Goal: Task Accomplishment & Management: Manage account settings

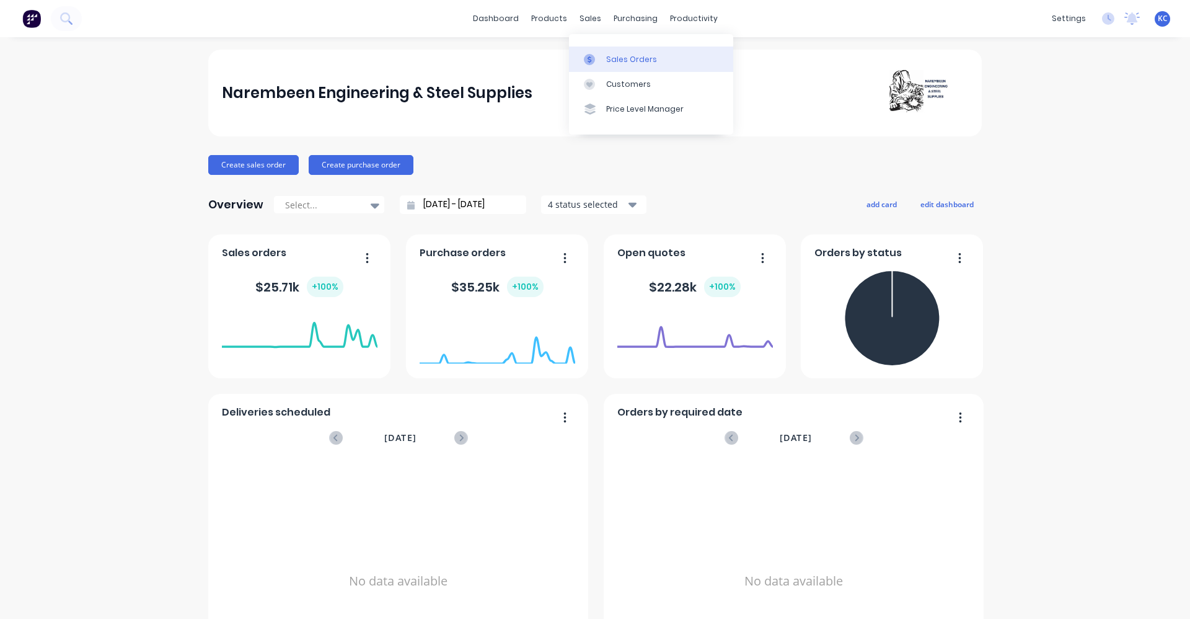
click at [614, 56] on div "Sales Orders" at bounding box center [631, 59] width 51 height 11
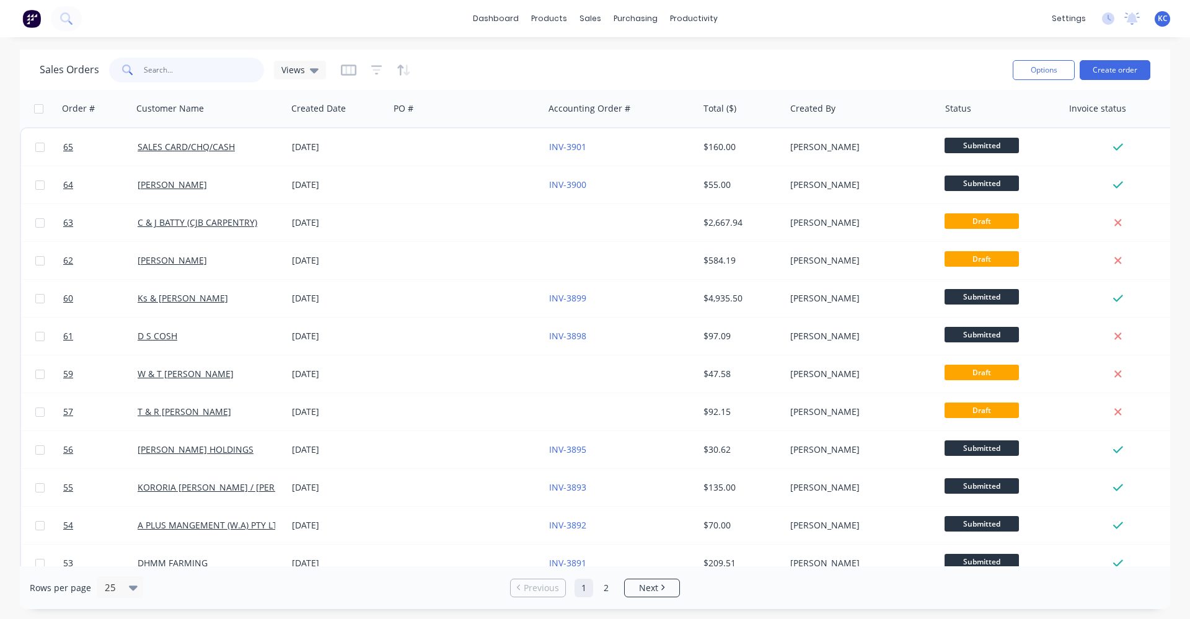
click at [243, 75] on input "text" at bounding box center [204, 70] width 121 height 25
type input "3877"
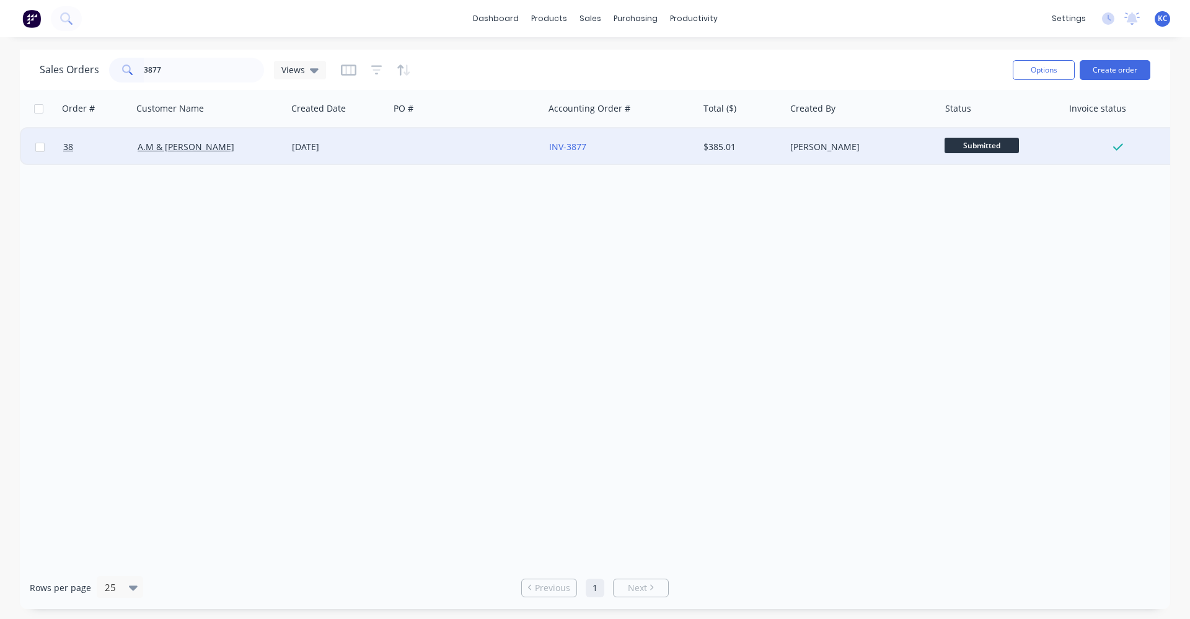
click at [633, 151] on div "INV-3877" at bounding box center [618, 147] width 138 height 12
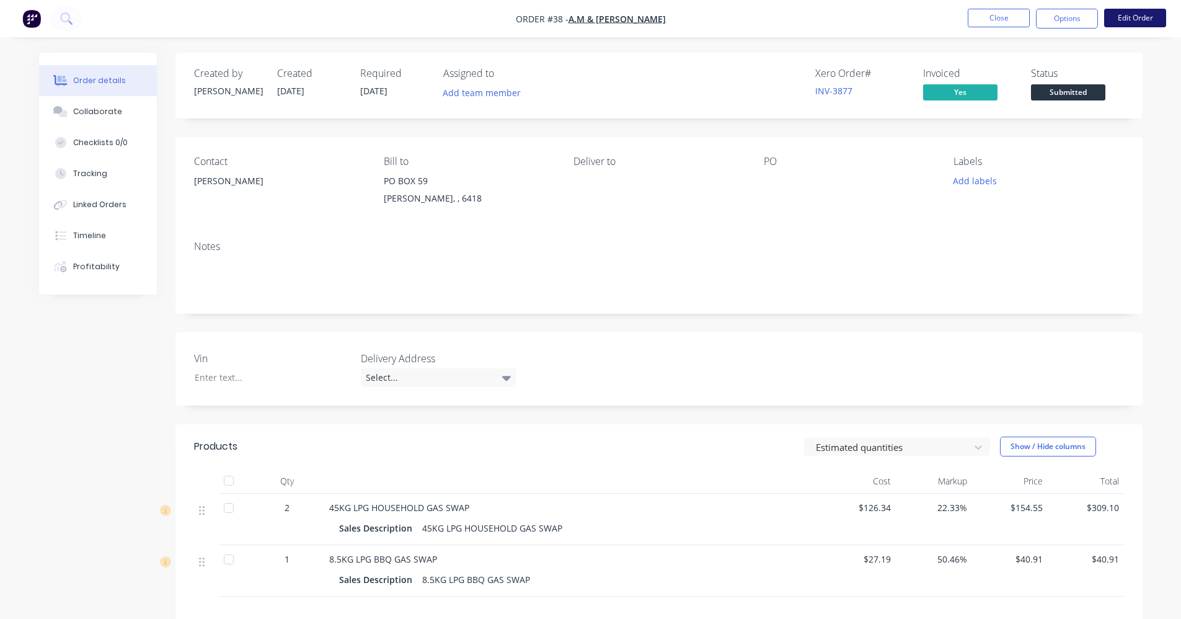
click at [1138, 12] on button "Edit Order" at bounding box center [1135, 18] width 62 height 19
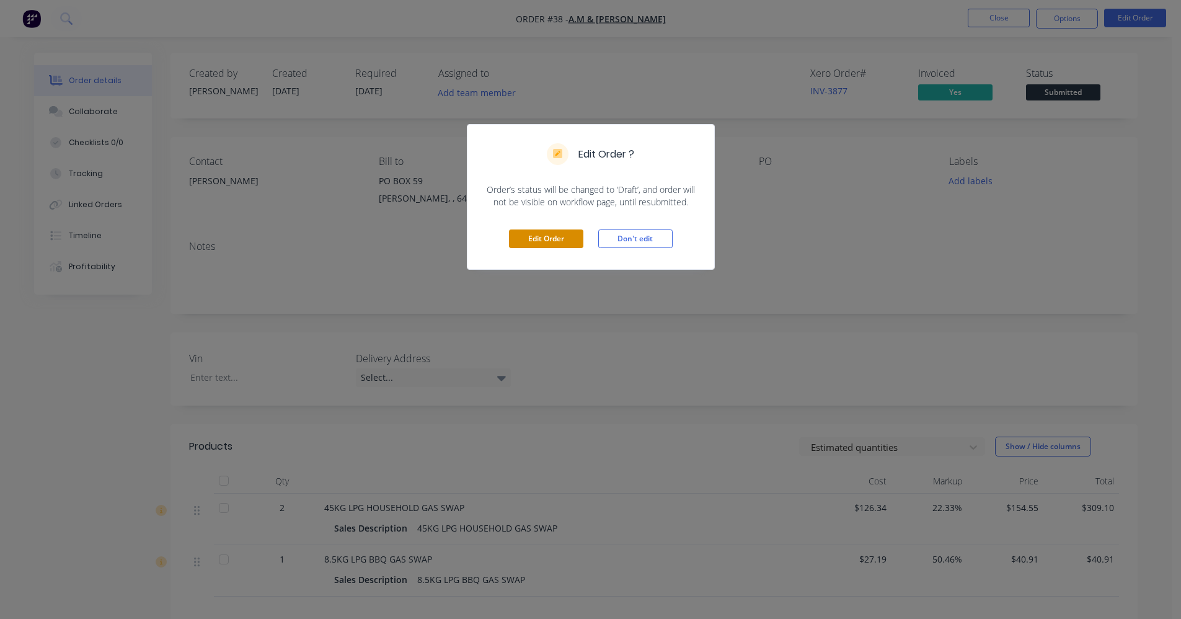
click at [524, 239] on button "Edit Order" at bounding box center [546, 238] width 74 height 19
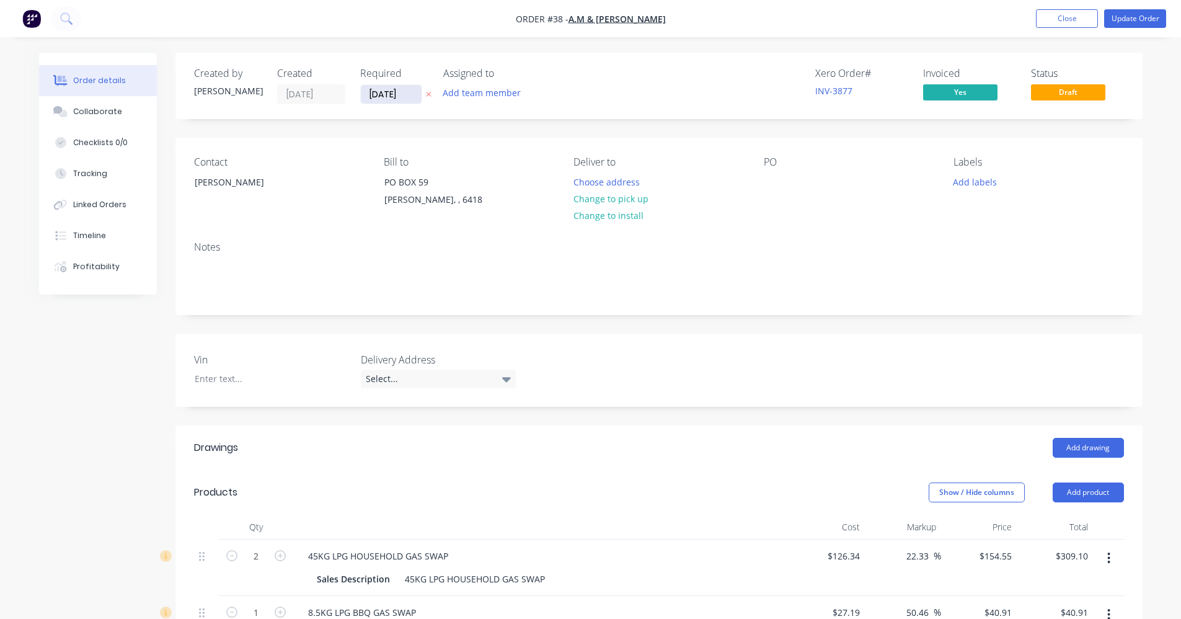
click at [412, 94] on input "[DATE]" at bounding box center [391, 94] width 61 height 19
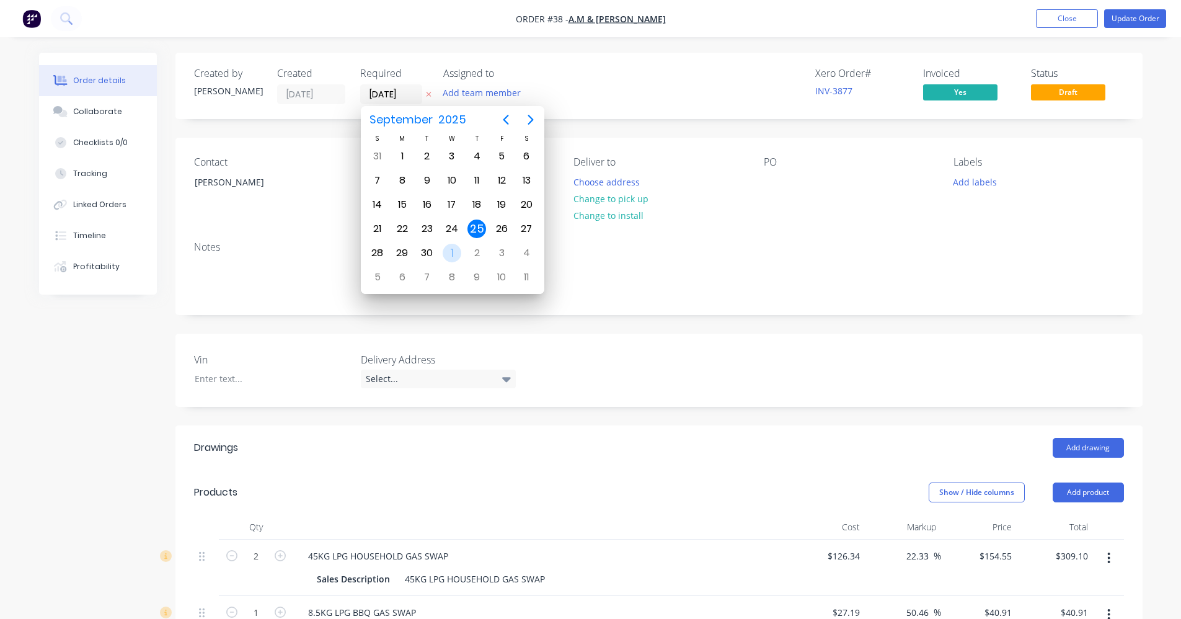
click at [457, 246] on div "1" at bounding box center [452, 253] width 19 height 19
type input "[DATE]"
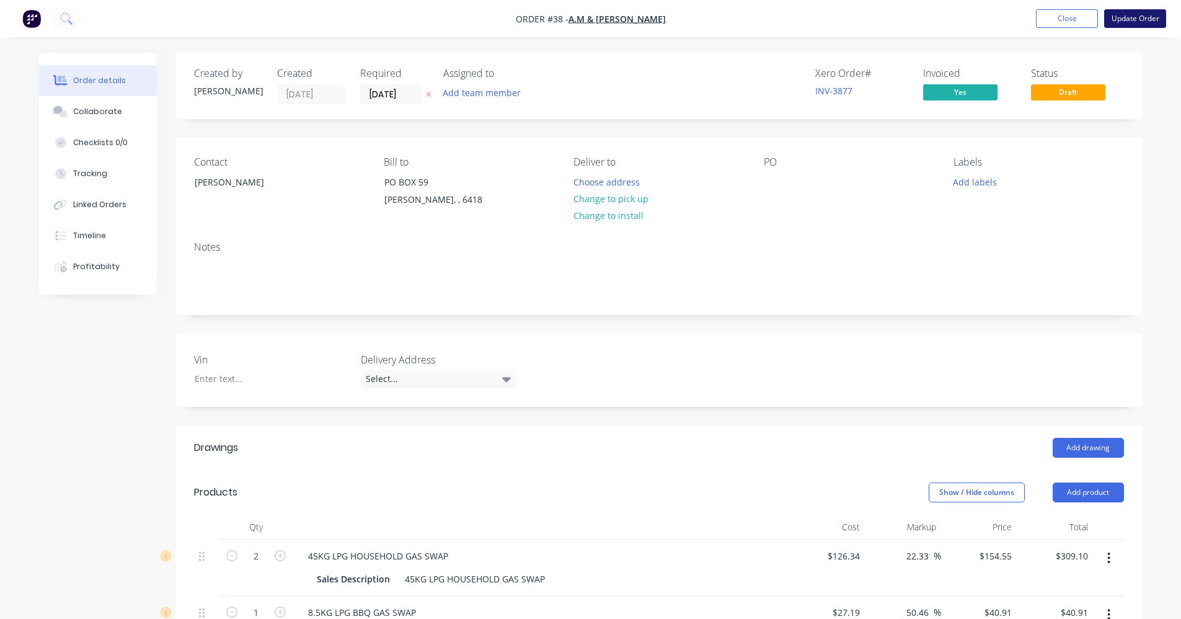
click at [1133, 14] on button "Update Order" at bounding box center [1135, 18] width 62 height 19
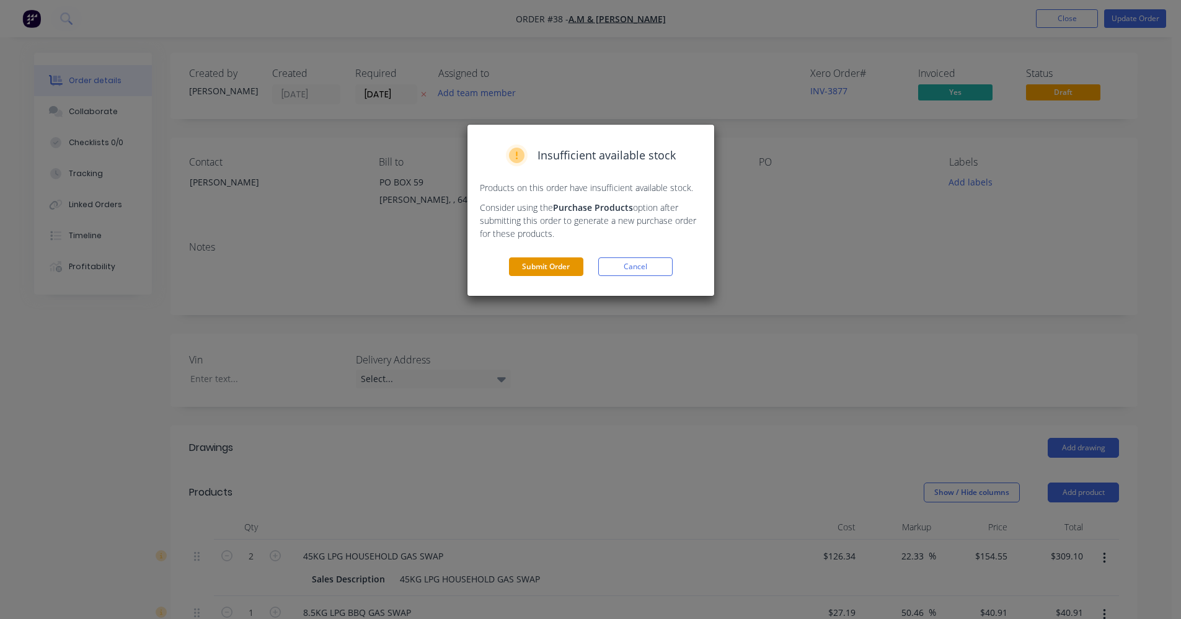
click at [536, 265] on button "Submit Order" at bounding box center [546, 266] width 74 height 19
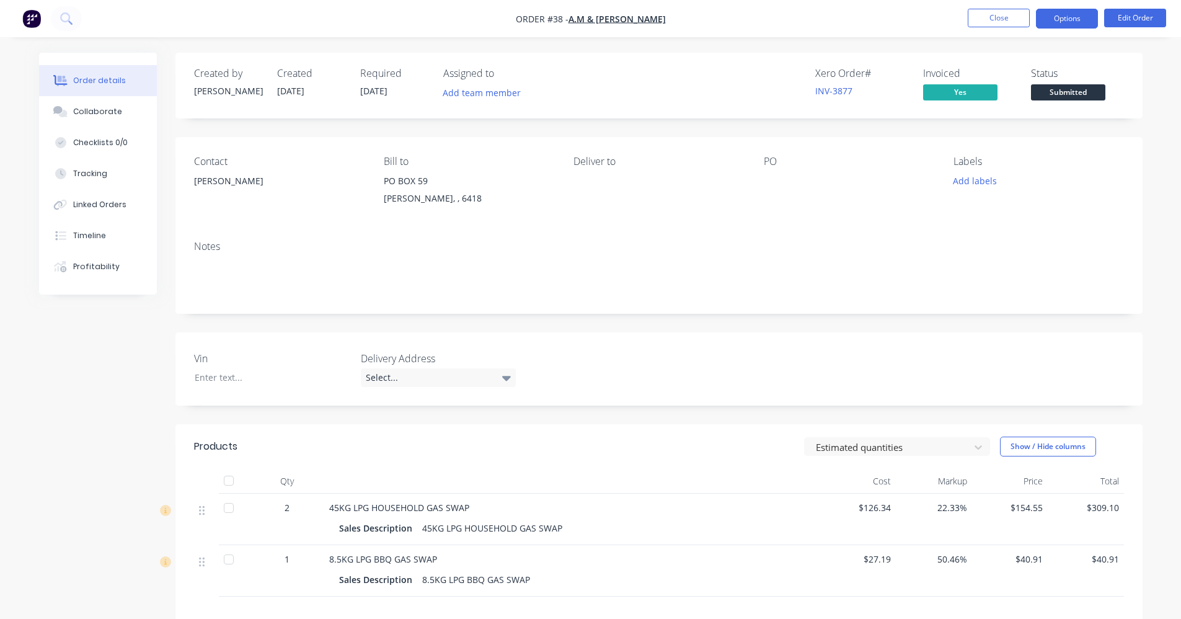
click at [1085, 17] on button "Options" at bounding box center [1067, 19] width 62 height 20
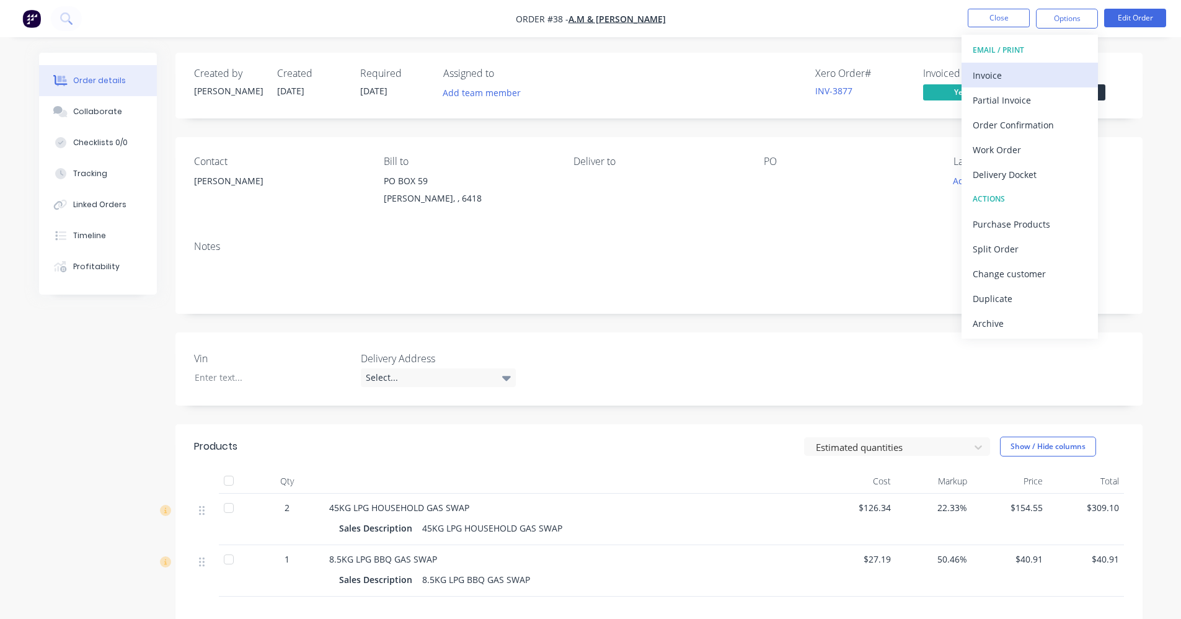
click at [1029, 81] on div "Invoice" at bounding box center [1030, 75] width 114 height 18
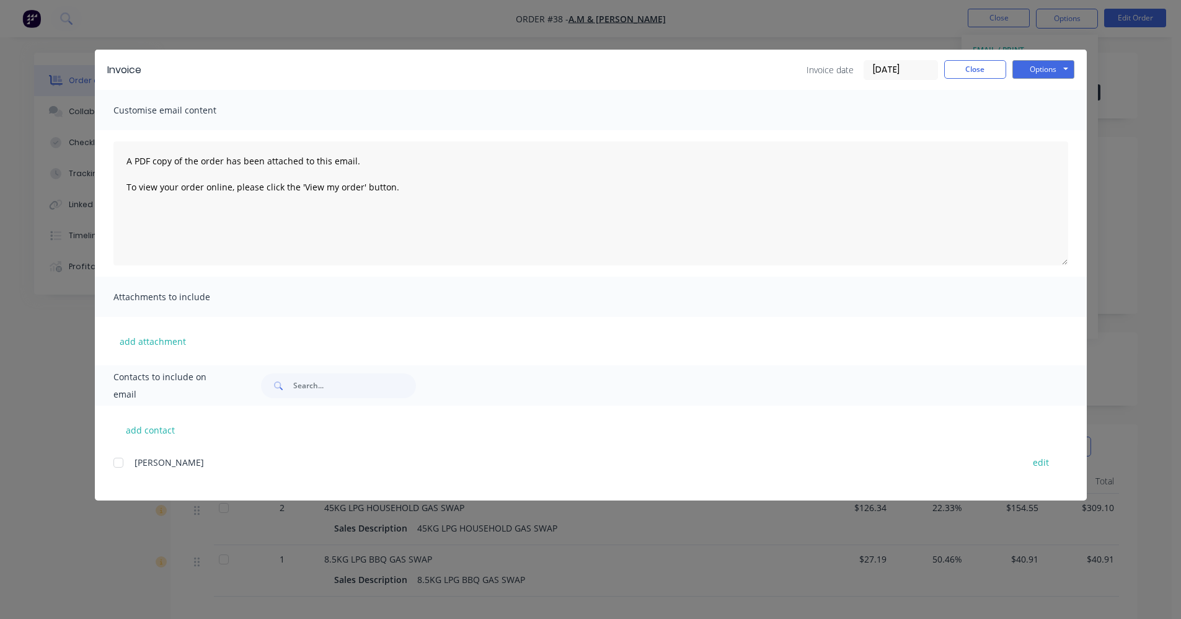
click at [169, 463] on span "[PERSON_NAME]" at bounding box center [169, 462] width 69 height 12
click at [120, 463] on div at bounding box center [118, 462] width 25 height 25
click at [120, 462] on div at bounding box center [118, 462] width 25 height 25
drag, startPoint x: 917, startPoint y: 67, endPoint x: 855, endPoint y: 72, distance: 62.2
click at [855, 72] on div "Invoice date [DATE]" at bounding box center [872, 70] width 131 height 20
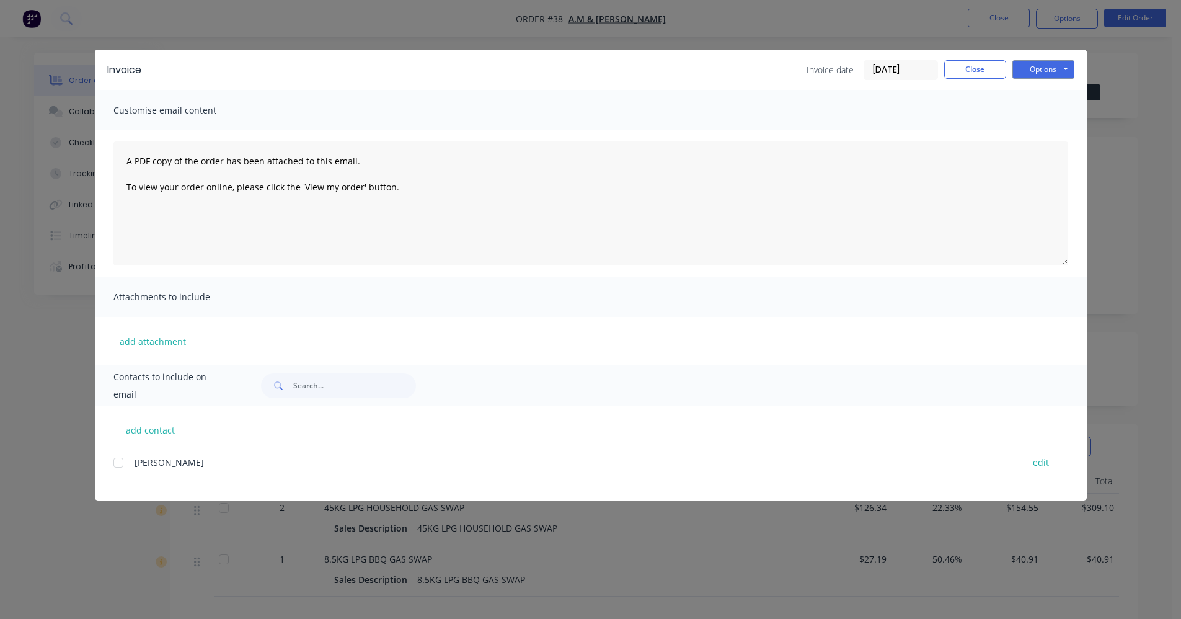
click at [915, 72] on input "[DATE]" at bounding box center [900, 70] width 73 height 19
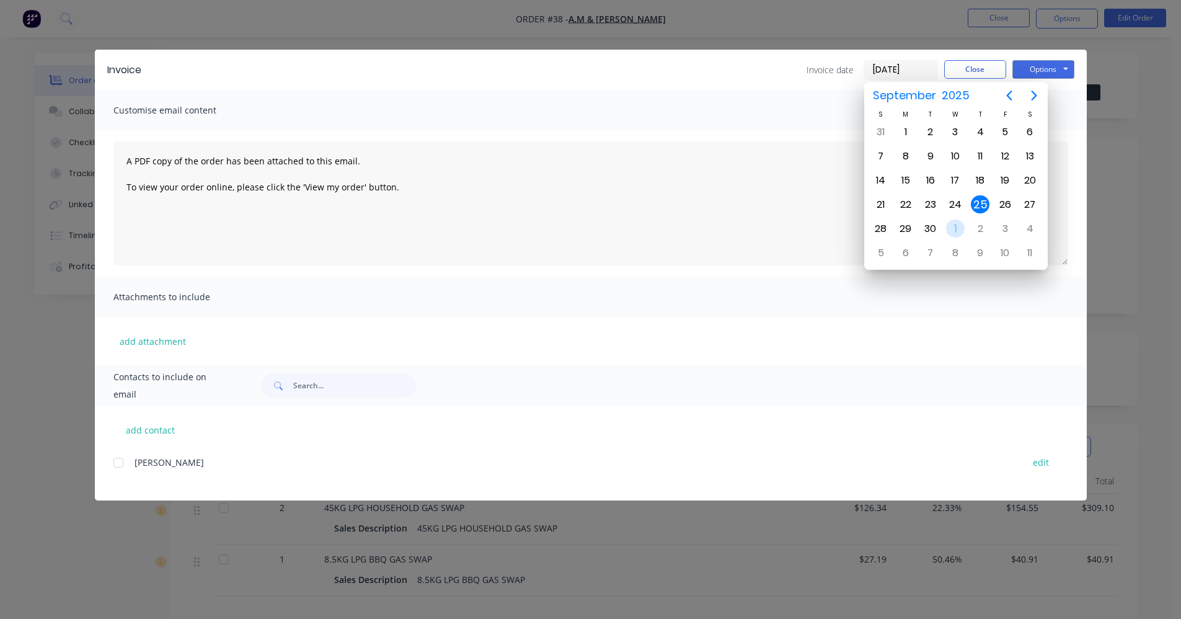
click at [955, 234] on div "1" at bounding box center [955, 228] width 19 height 19
type input "[DATE]"
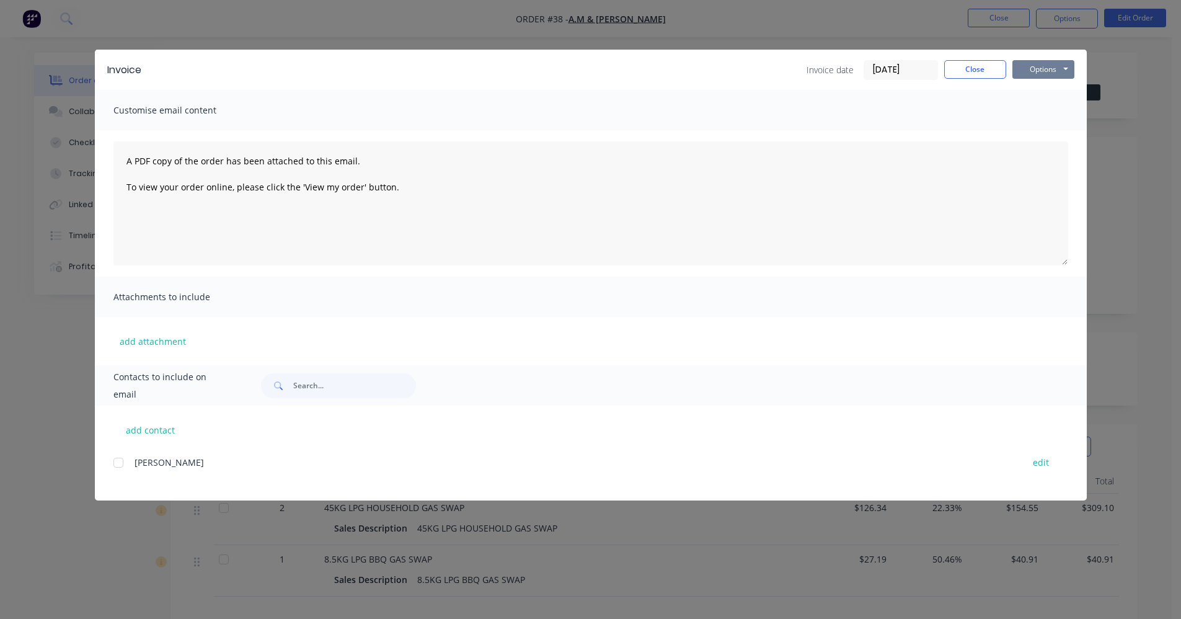
click at [1066, 65] on button "Options" at bounding box center [1043, 69] width 62 height 19
click at [1067, 115] on button "Print" at bounding box center [1051, 112] width 79 height 20
click at [995, 64] on button "Close" at bounding box center [975, 69] width 62 height 19
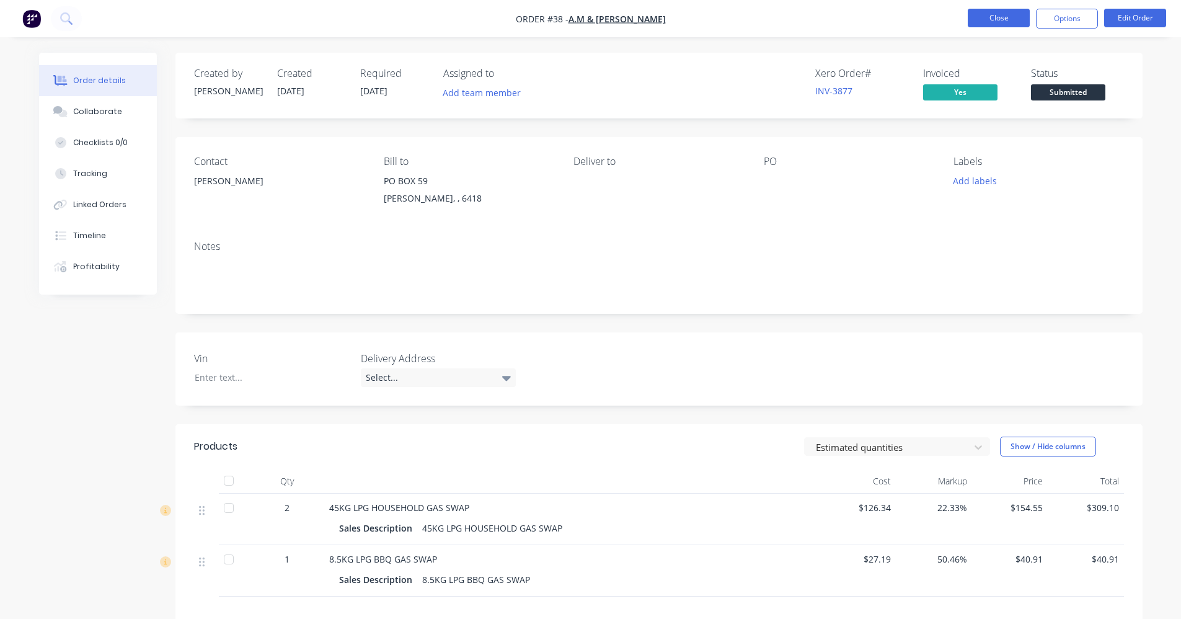
click at [1008, 24] on button "Close" at bounding box center [999, 18] width 62 height 19
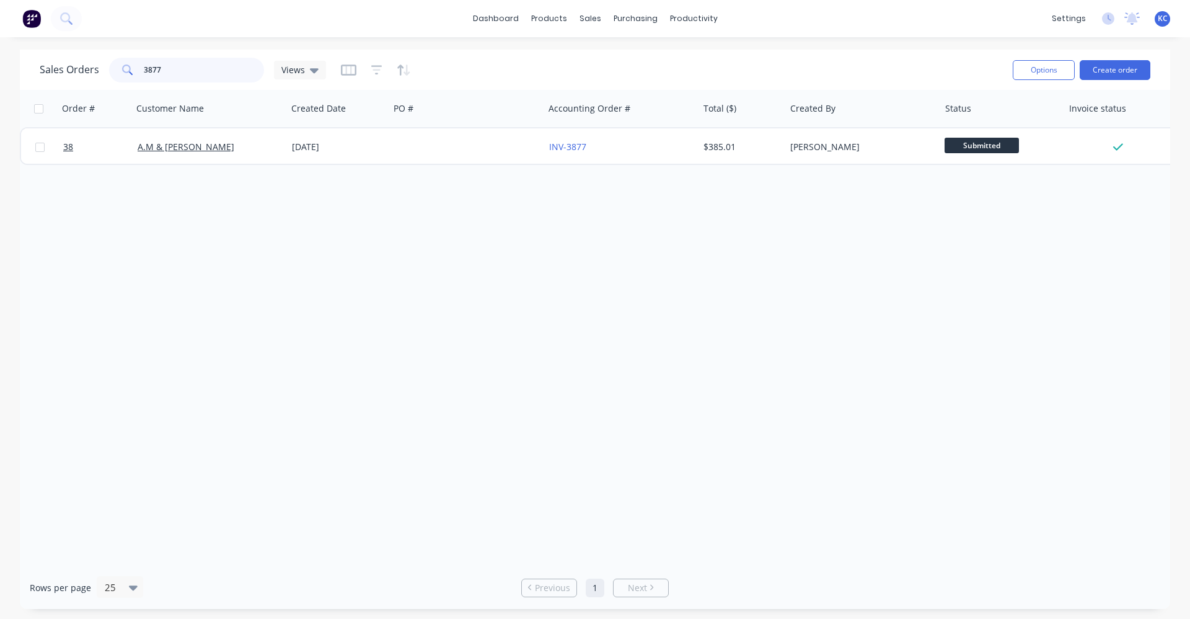
drag, startPoint x: 184, startPoint y: 74, endPoint x: 69, endPoint y: 77, distance: 114.7
click at [85, 76] on div "Sales Orders 3877 Views" at bounding box center [183, 70] width 286 height 25
type input "3883"
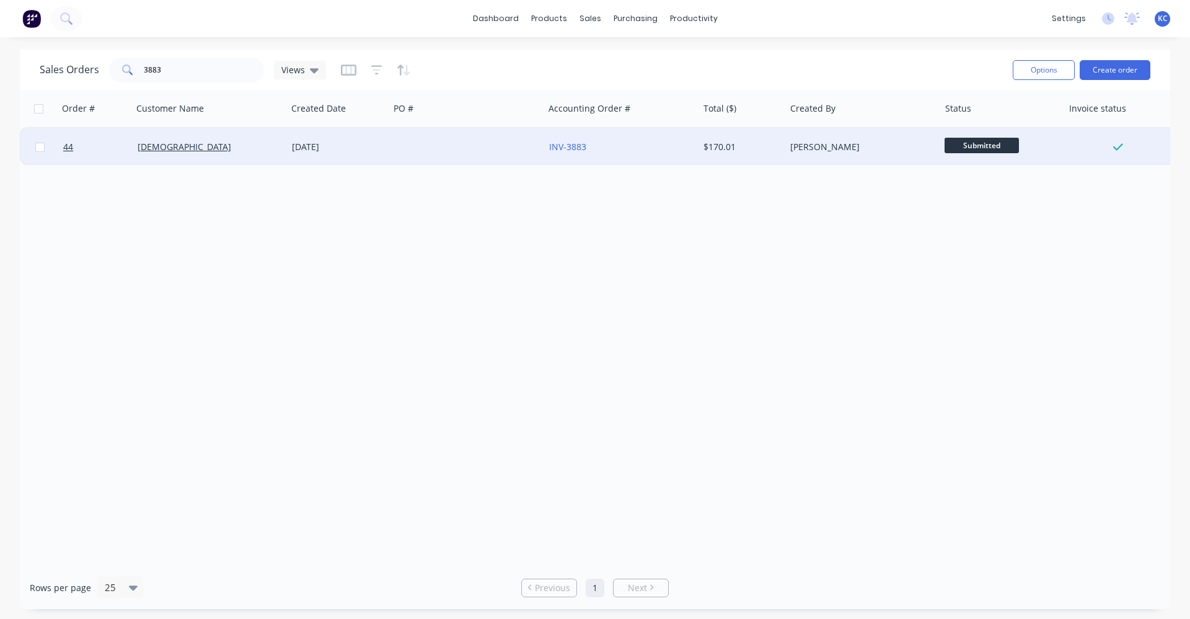
click at [396, 149] on div at bounding box center [466, 146] width 154 height 37
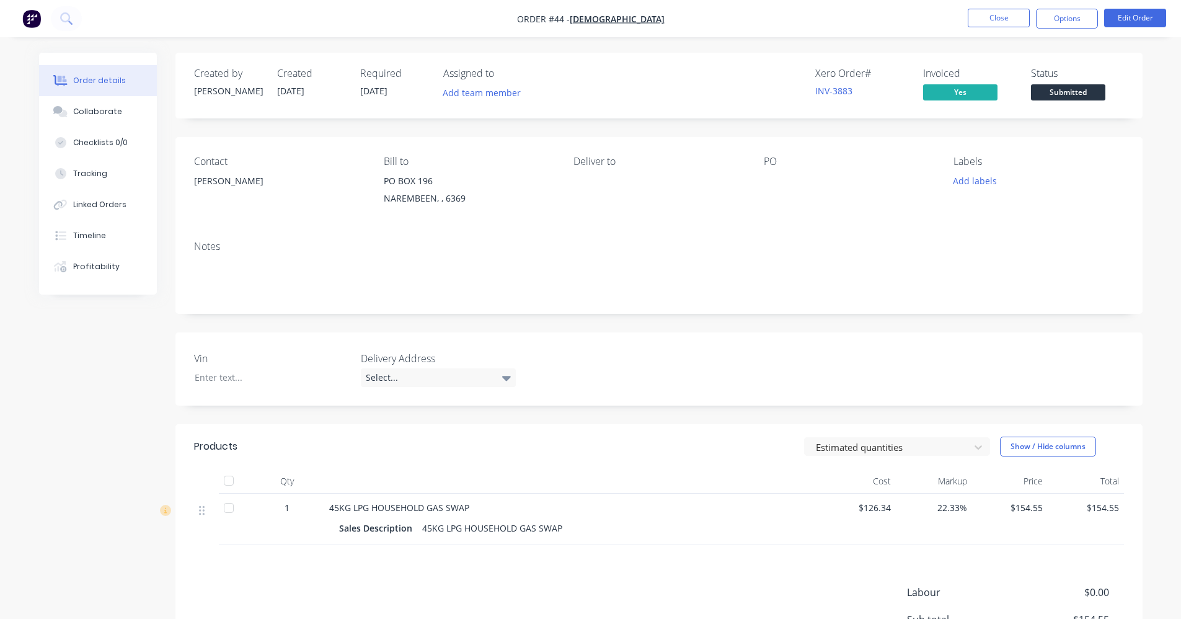
click at [360, 90] on span "[DATE]" at bounding box center [373, 91] width 27 height 12
click at [366, 90] on span "[DATE]" at bounding box center [373, 91] width 27 height 12
click at [1124, 18] on button "Edit Order" at bounding box center [1135, 18] width 62 height 19
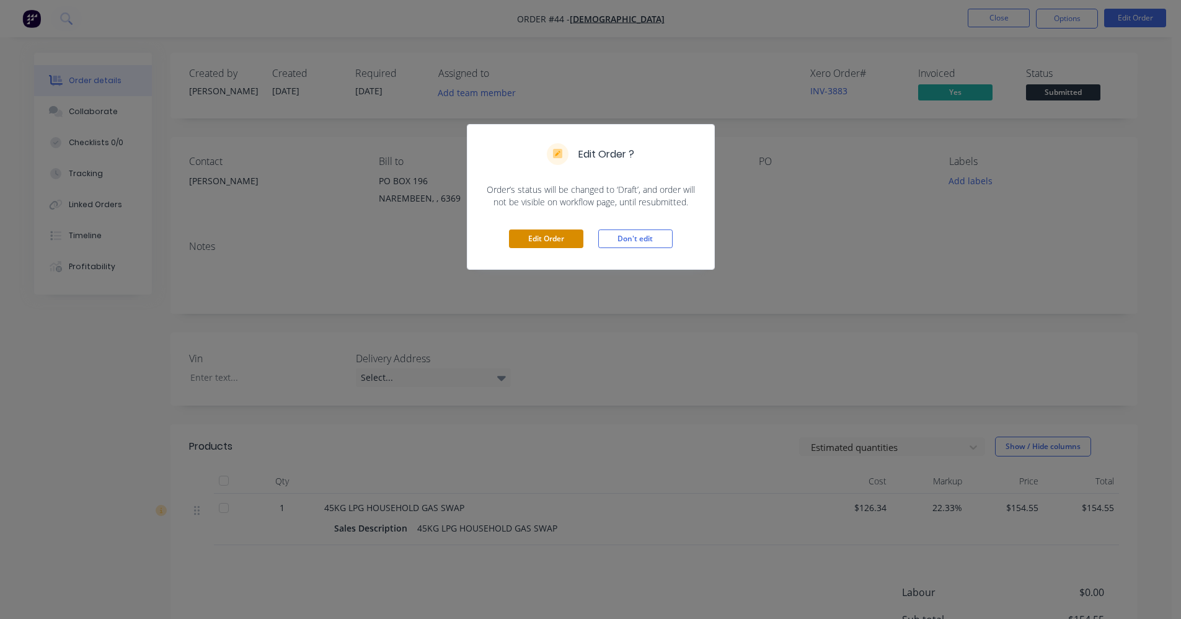
click at [531, 235] on button "Edit Order" at bounding box center [546, 238] width 74 height 19
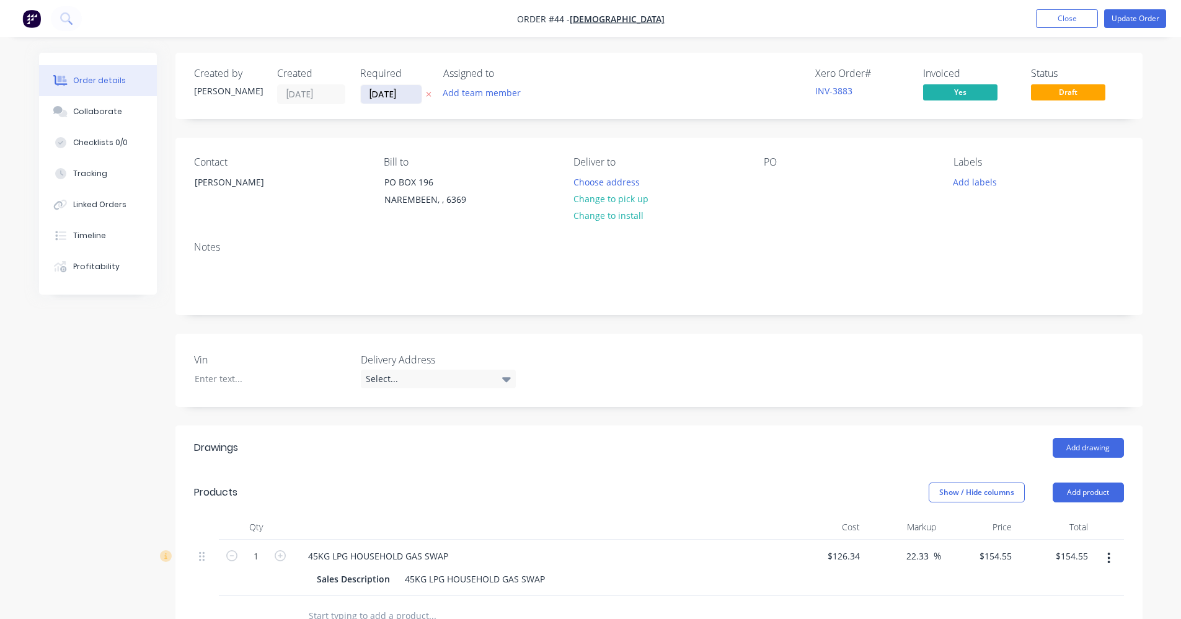
click at [381, 92] on input "[DATE]" at bounding box center [391, 94] width 61 height 19
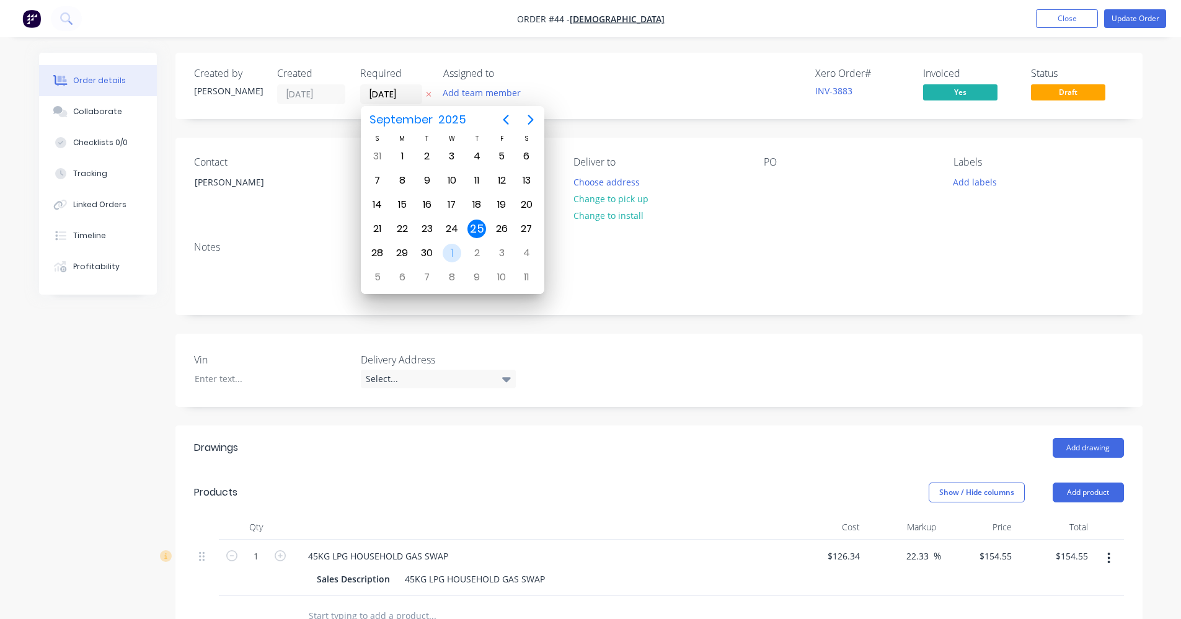
click at [460, 254] on div "1" at bounding box center [452, 253] width 19 height 19
type input "[DATE]"
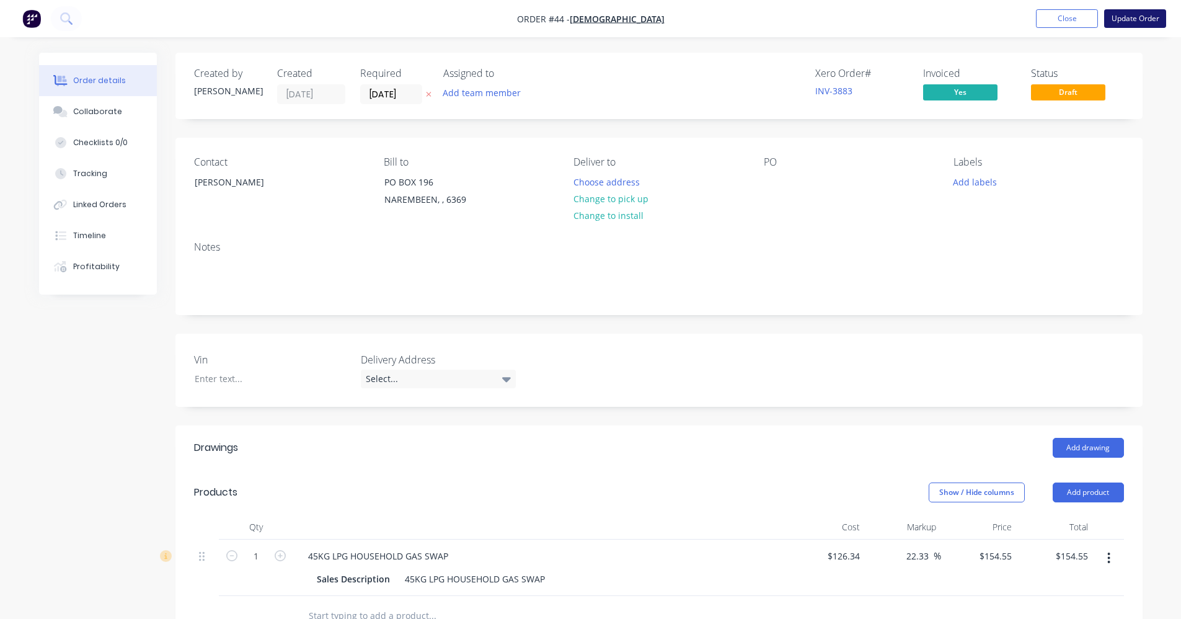
click at [1143, 20] on button "Update Order" at bounding box center [1135, 18] width 62 height 19
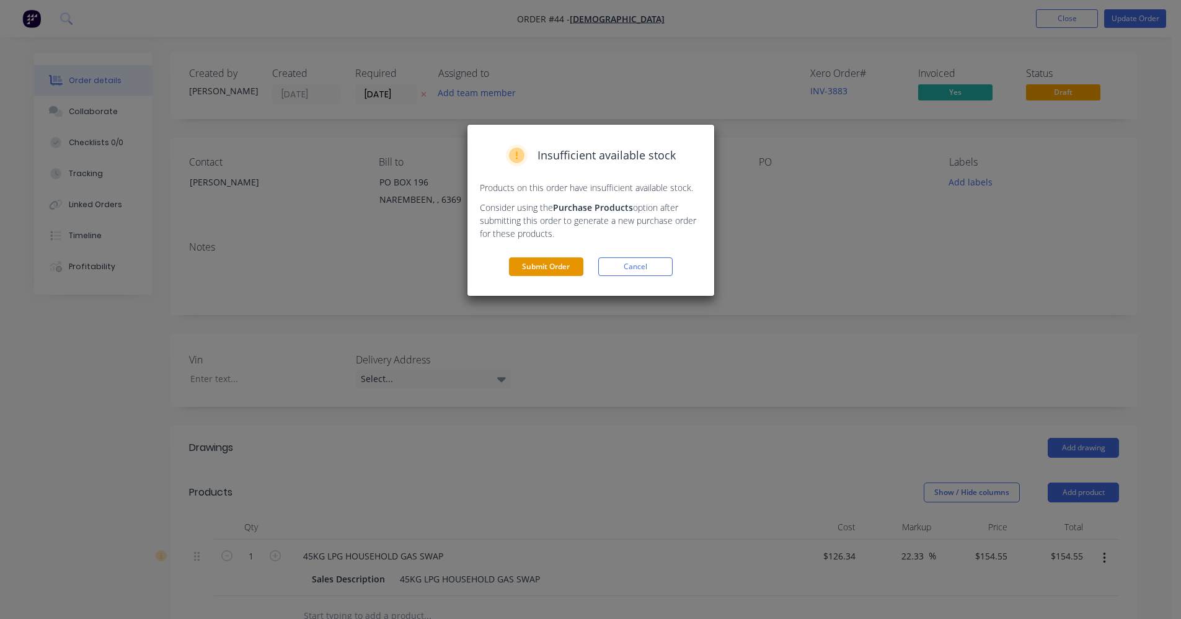
click at [569, 264] on button "Submit Order" at bounding box center [546, 266] width 74 height 19
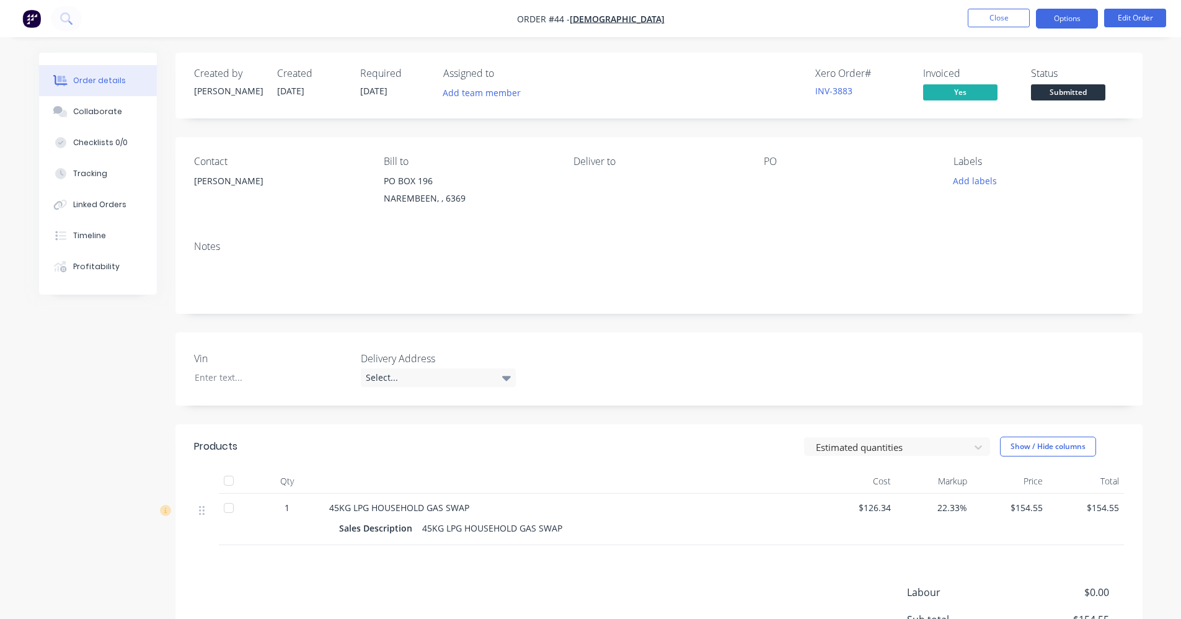
click at [1082, 20] on button "Options" at bounding box center [1067, 19] width 62 height 20
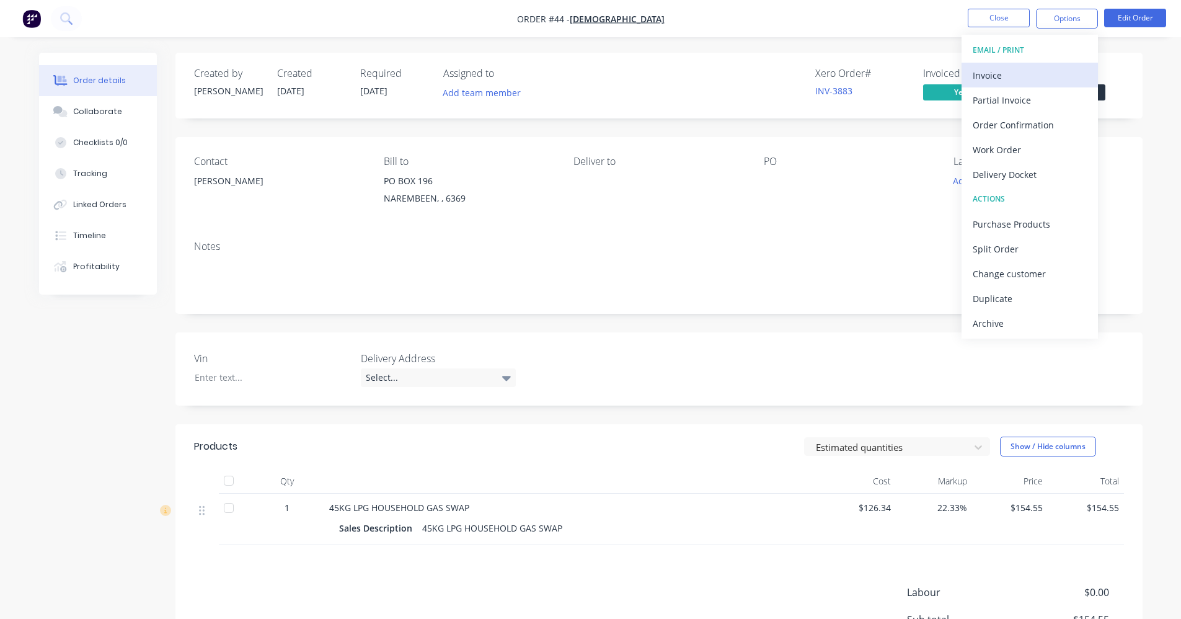
click at [1065, 72] on div "Invoice" at bounding box center [1030, 75] width 114 height 18
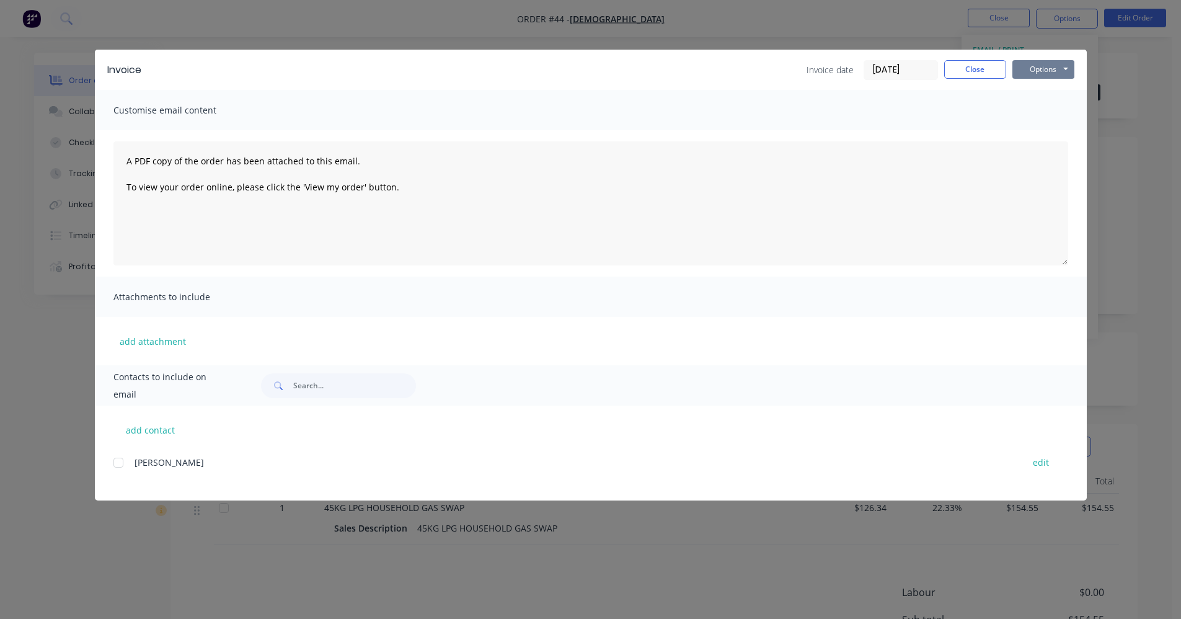
click at [1045, 70] on button "Options" at bounding box center [1043, 69] width 62 height 19
click at [1054, 110] on button "Print" at bounding box center [1051, 112] width 79 height 20
click at [897, 67] on input "[DATE]" at bounding box center [900, 70] width 73 height 19
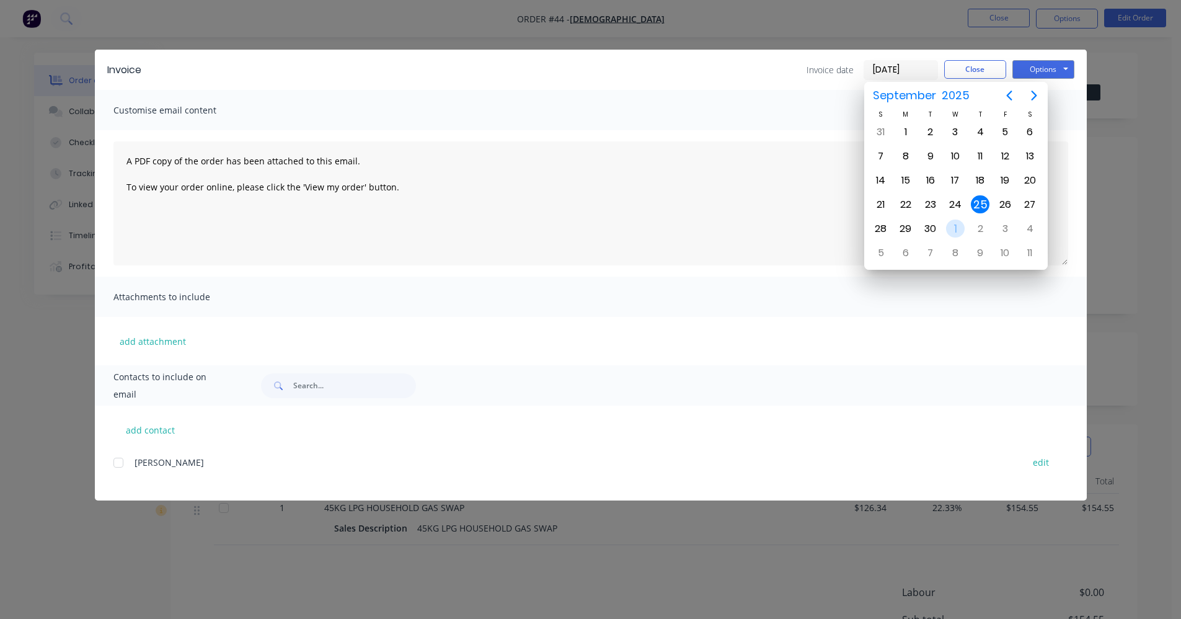
click at [960, 224] on div "1" at bounding box center [955, 228] width 19 height 19
type input "[DATE]"
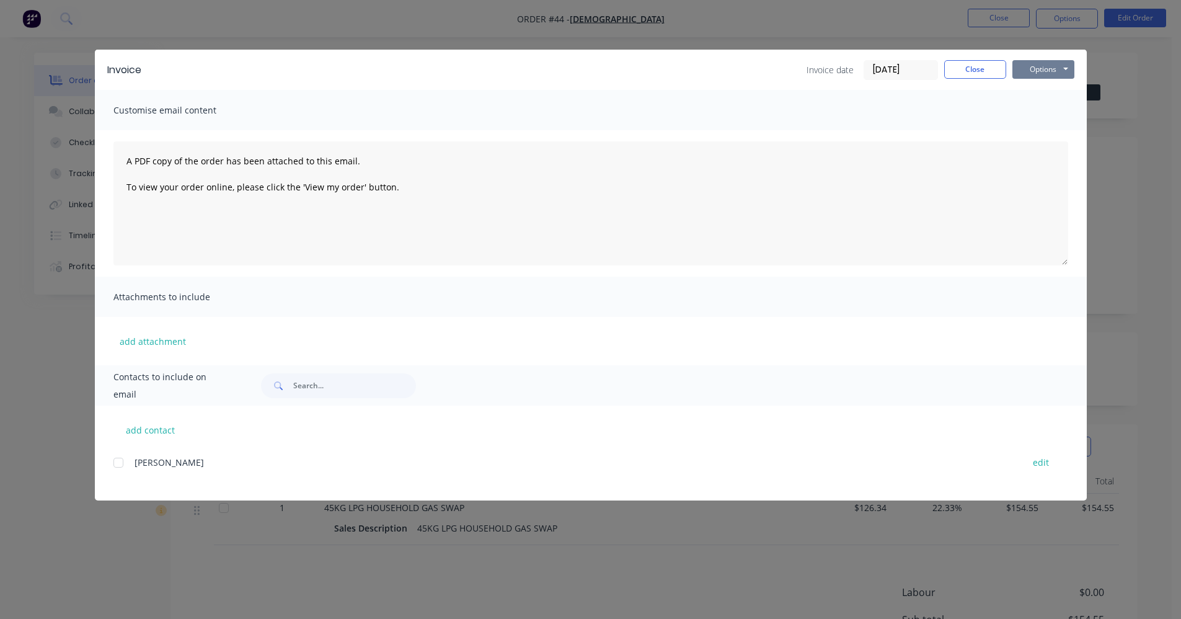
click at [1048, 71] on button "Options" at bounding box center [1043, 69] width 62 height 19
click at [1058, 107] on button "Print" at bounding box center [1051, 112] width 79 height 20
click at [1020, 66] on button "Options" at bounding box center [1043, 69] width 62 height 19
click at [1046, 113] on button "Print" at bounding box center [1051, 112] width 79 height 20
click at [978, 73] on button "Close" at bounding box center [975, 69] width 62 height 19
